Goal: Check status: Check status

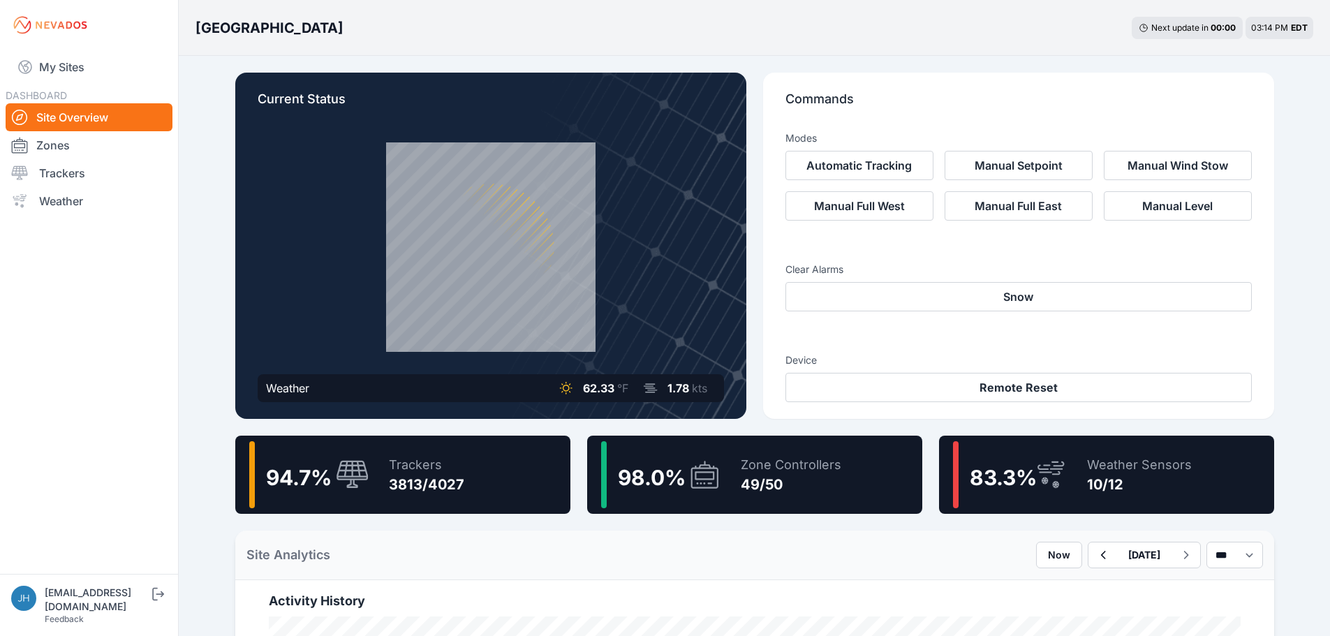
drag, startPoint x: 71, startPoint y: 175, endPoint x: 553, endPoint y: 259, distance: 489.1
click at [71, 175] on link "Trackers" at bounding box center [89, 173] width 167 height 28
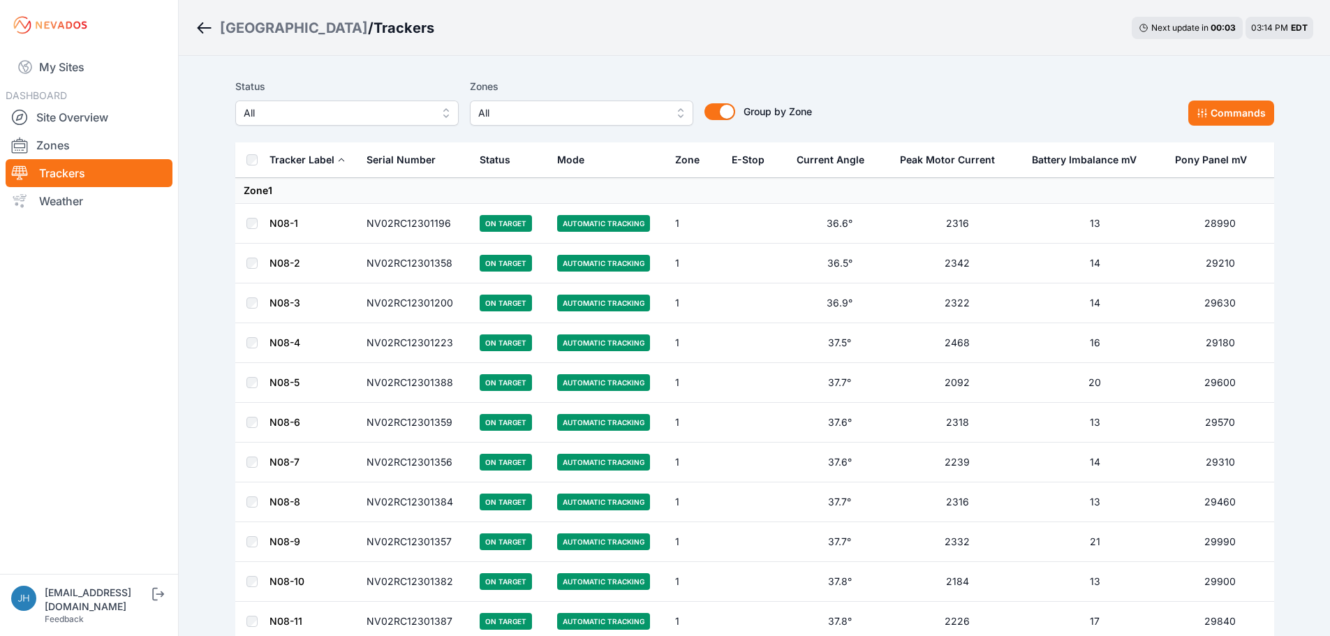
click at [678, 108] on button "All" at bounding box center [581, 113] width 223 height 25
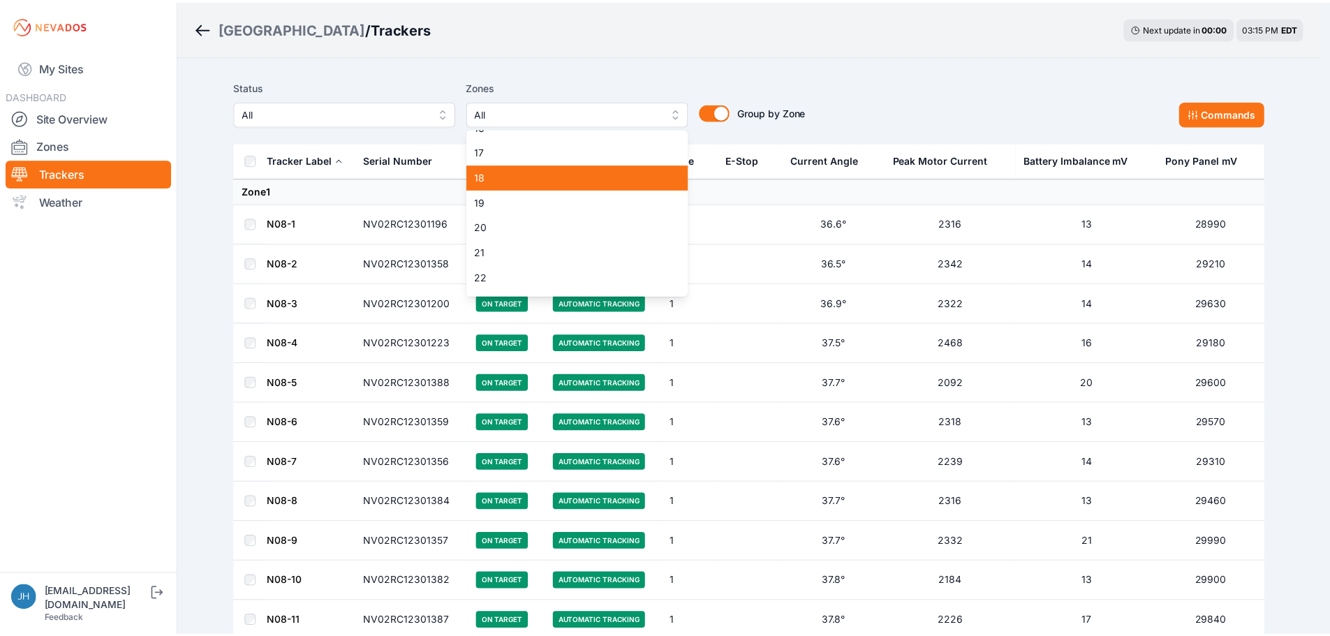
scroll to position [419, 0]
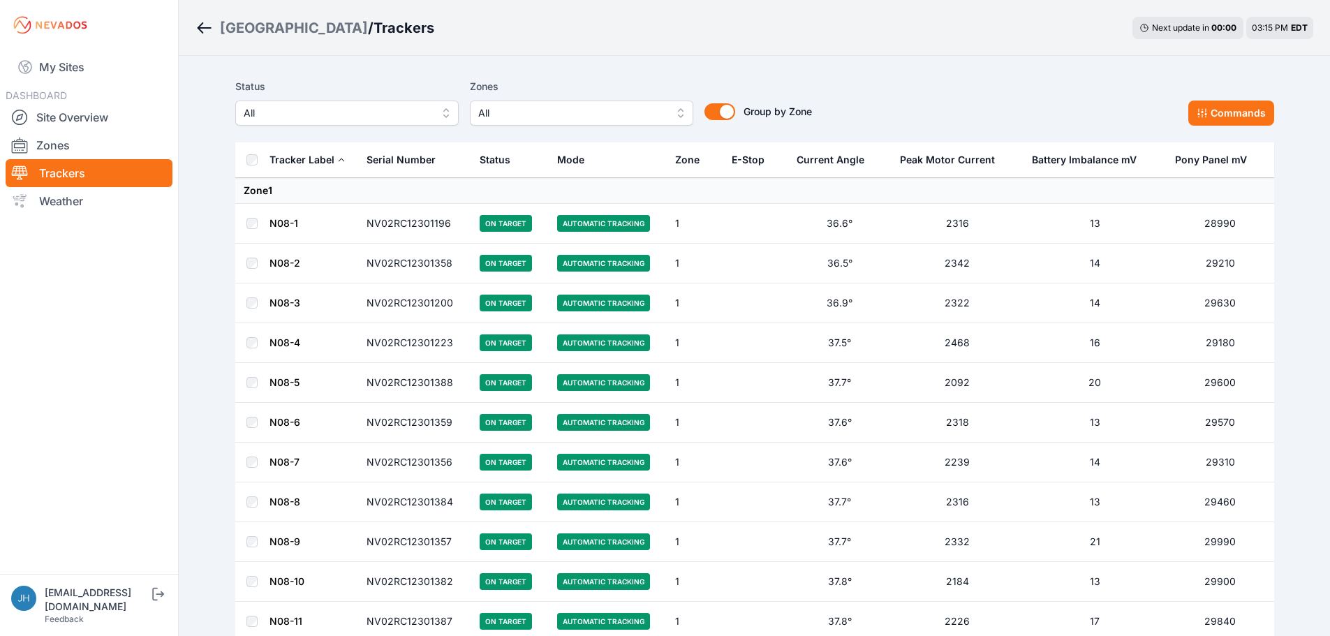
drag, startPoint x: 775, startPoint y: 45, endPoint x: 785, endPoint y: 13, distance: 33.8
click at [775, 43] on div "Bartonsville / Trackers Next update in 00 : 00 03:15 PM EDT" at bounding box center [754, 28] width 1151 height 56
